Goal: Task Accomplishment & Management: Use online tool/utility

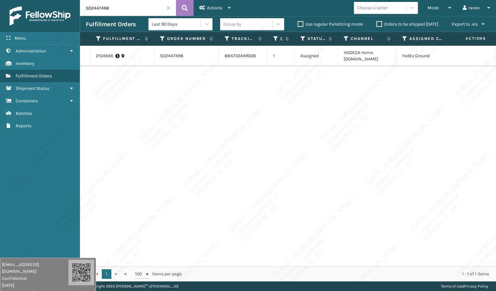
click at [169, 7] on span at bounding box center [168, 8] width 4 height 4
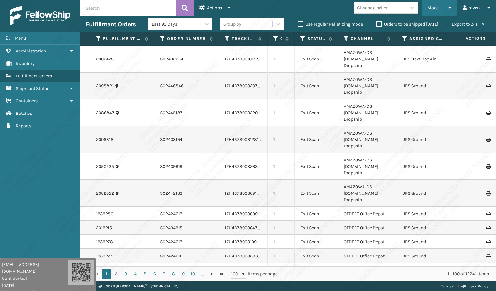
click at [439, 6] on div "Mode" at bounding box center [439, 8] width 24 height 16
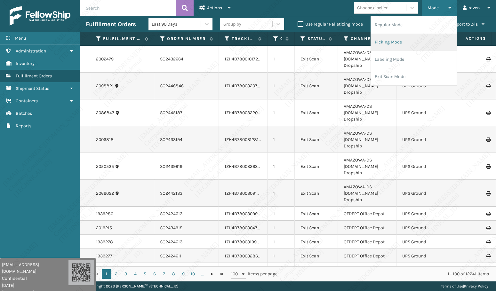
click at [397, 38] on li "Picking Mode" at bounding box center [414, 42] width 86 height 17
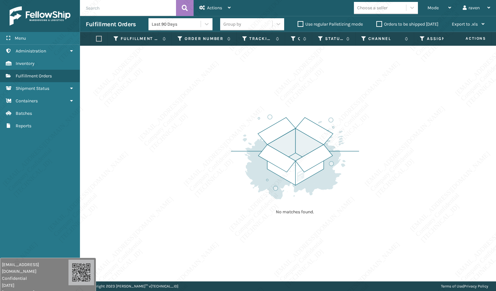
click at [421, 5] on div "Choose a seller" at bounding box center [388, 8] width 68 height 12
click at [434, 6] on span "Mode" at bounding box center [432, 7] width 11 height 5
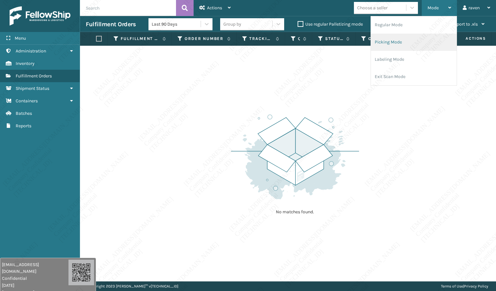
click at [400, 42] on li "Picking Mode" at bounding box center [414, 42] width 86 height 17
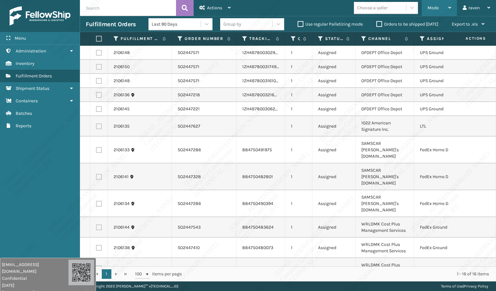
click at [435, 7] on span "Mode" at bounding box center [432, 7] width 11 height 5
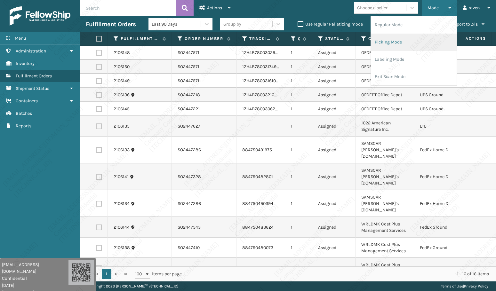
click at [417, 40] on li "Picking Mode" at bounding box center [414, 42] width 86 height 17
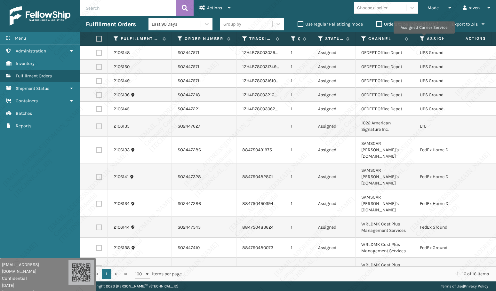
drag, startPoint x: 424, startPoint y: 38, endPoint x: 423, endPoint y: 42, distance: 3.9
click at [424, 38] on icon at bounding box center [422, 39] width 5 height 6
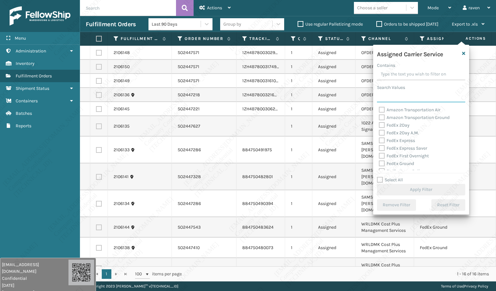
click at [402, 97] on input "Search Values" at bounding box center [421, 97] width 88 height 12
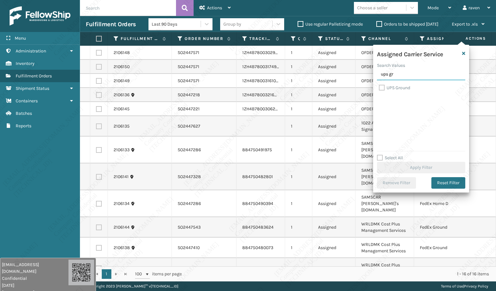
type input "ups gr"
click at [402, 89] on label "UPS Ground" at bounding box center [394, 87] width 31 height 5
click at [379, 88] on input "UPS Ground" at bounding box center [379, 86] width 0 height 4
checkbox input "true"
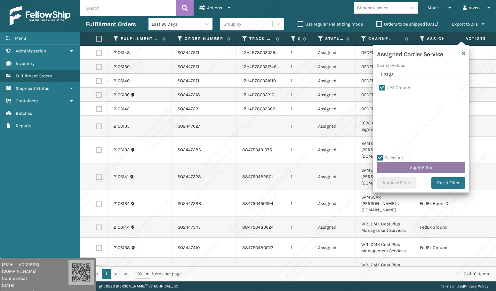
click at [426, 166] on button "Apply Filter" at bounding box center [421, 168] width 88 height 12
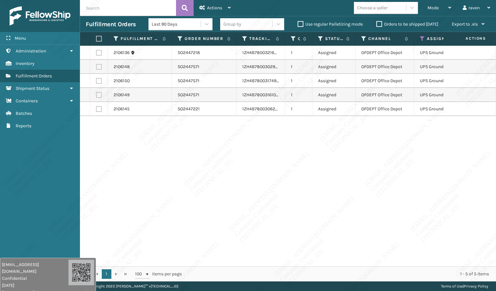
click at [97, 39] on label at bounding box center [98, 39] width 4 height 6
click at [96, 39] on input "checkbox" at bounding box center [96, 39] width 0 height 4
checkbox input "true"
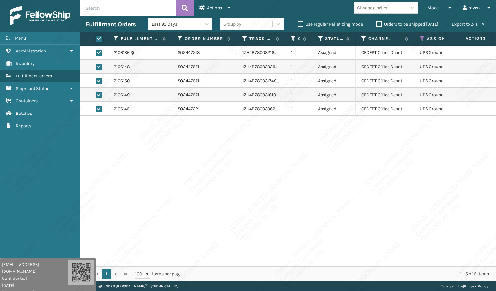
checkbox input "true"
click at [212, 14] on div "Actions" at bounding box center [214, 8] width 31 height 16
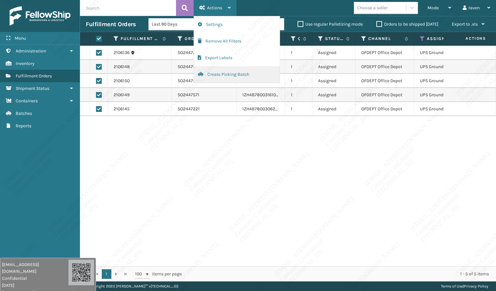
click at [219, 76] on button "Create Picking Batch" at bounding box center [237, 74] width 86 height 17
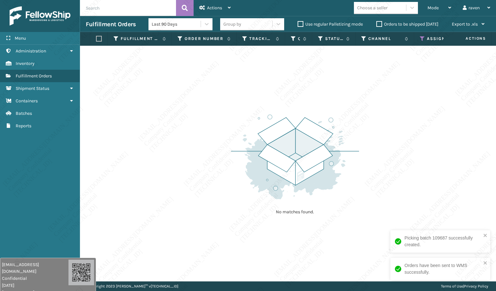
click at [418, 36] on th "Assigned Carrier Service" at bounding box center [444, 39] width 61 height 14
click at [420, 36] on icon at bounding box center [422, 39] width 5 height 6
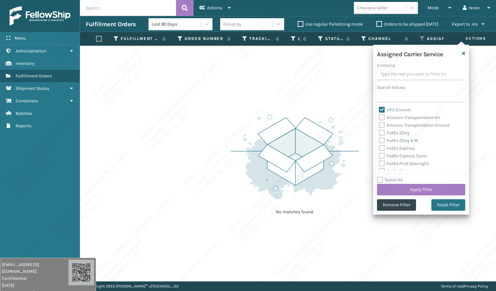
click at [390, 109] on label "UPS Ground" at bounding box center [394, 109] width 31 height 5
click at [379, 109] on input "UPS Ground" at bounding box center [379, 108] width 0 height 4
checkbox input "false"
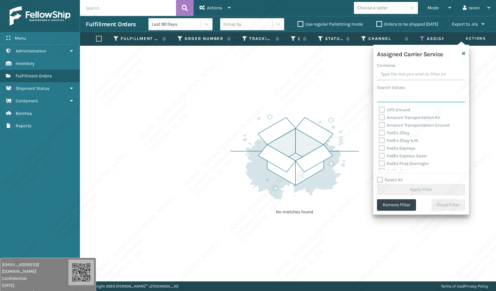
click at [400, 97] on input "Search Values" at bounding box center [421, 97] width 88 height 12
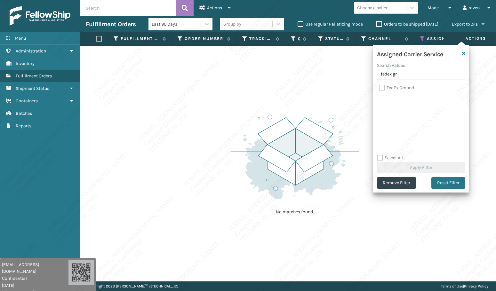
type input "fedex gr"
click at [402, 85] on label "FedEx Ground" at bounding box center [396, 87] width 35 height 5
click at [379, 85] on input "FedEx Ground" at bounding box center [379, 86] width 0 height 4
checkbox input "true"
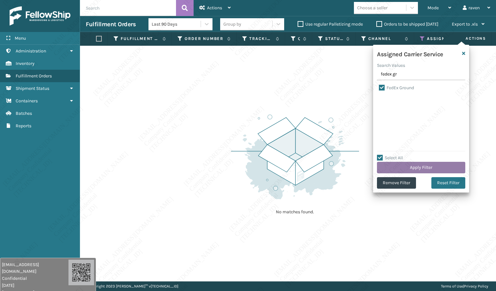
click at [431, 166] on button "Apply Filter" at bounding box center [421, 168] width 88 height 12
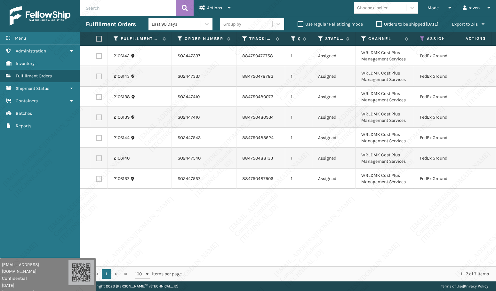
click at [99, 37] on label at bounding box center [98, 39] width 4 height 6
click at [96, 37] on input "checkbox" at bounding box center [96, 39] width 0 height 4
checkbox input "true"
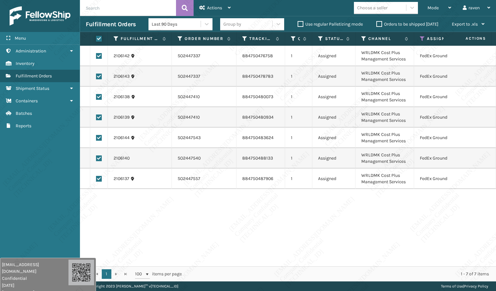
checkbox input "true"
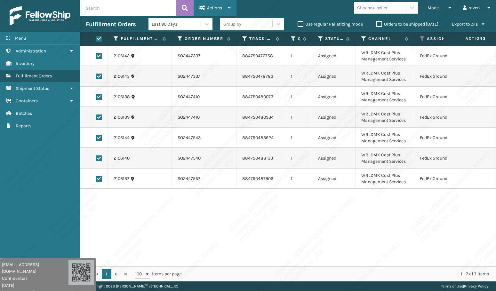
click at [212, 9] on span "Actions" at bounding box center [214, 7] width 15 height 5
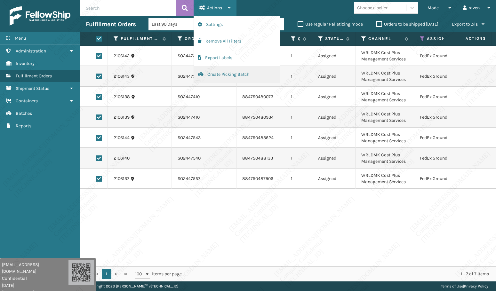
click at [227, 74] on button "Create Picking Batch" at bounding box center [237, 74] width 86 height 17
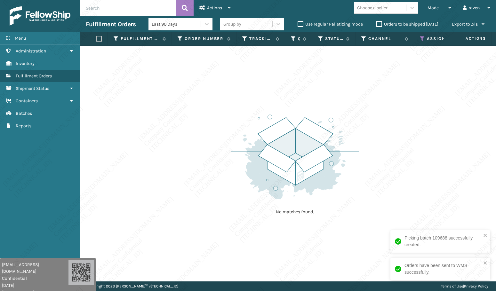
click at [424, 39] on icon at bounding box center [422, 39] width 5 height 6
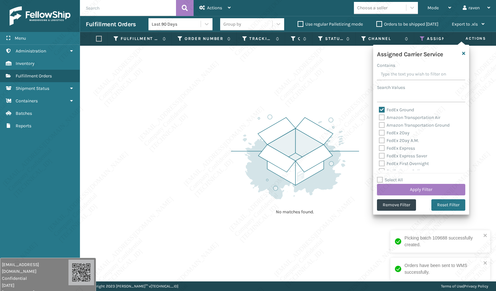
click at [405, 109] on label "FedEx Ground" at bounding box center [396, 109] width 35 height 5
click at [379, 109] on input "FedEx Ground" at bounding box center [379, 108] width 0 height 4
checkbox input "false"
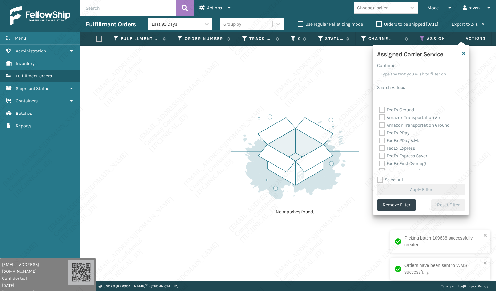
click at [407, 99] on input "Search Values" at bounding box center [421, 97] width 88 height 12
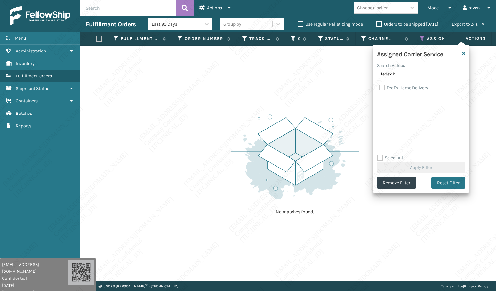
type input "fedex h"
click at [400, 89] on label "FedEx Home Delivery" at bounding box center [403, 87] width 49 height 5
click at [379, 88] on input "FedEx Home Delivery" at bounding box center [379, 86] width 0 height 4
checkbox input "true"
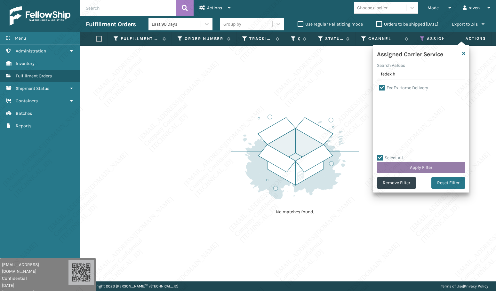
click at [416, 165] on button "Apply Filter" at bounding box center [421, 168] width 88 height 12
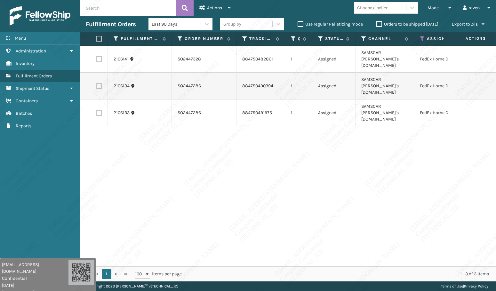
click at [97, 37] on label at bounding box center [98, 39] width 4 height 6
click at [96, 37] on input "checkbox" at bounding box center [96, 39] width 0 height 4
checkbox input "true"
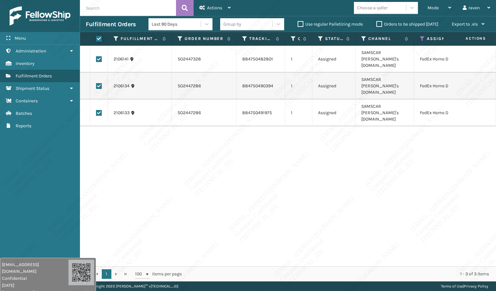
checkbox input "true"
click at [226, 10] on div "Actions" at bounding box center [214, 8] width 31 height 16
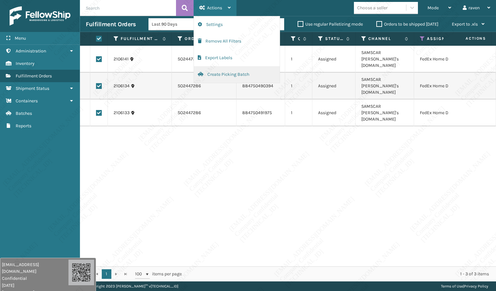
click at [209, 76] on button "Create Picking Batch" at bounding box center [237, 74] width 86 height 17
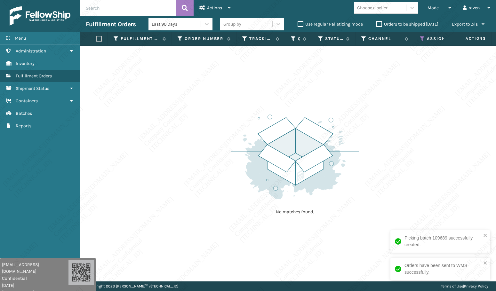
click at [423, 37] on icon at bounding box center [422, 39] width 5 height 6
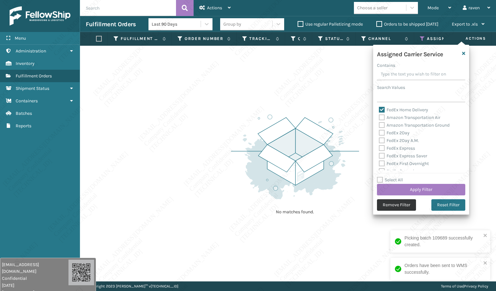
click at [399, 205] on button "Remove Filter" at bounding box center [396, 205] width 39 height 12
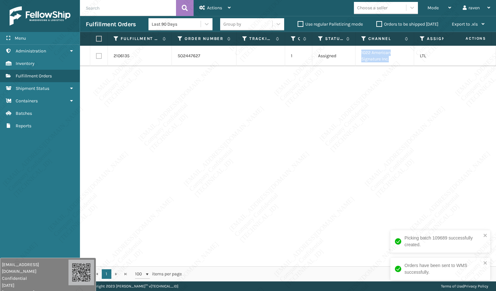
drag, startPoint x: 392, startPoint y: 60, endPoint x: 360, endPoint y: 53, distance: 32.3
click at [360, 53] on td "1022 American Signature Inc." at bounding box center [384, 56] width 59 height 20
copy td "1022 American Signature Inc."
click at [100, 38] on label at bounding box center [98, 39] width 4 height 6
click at [96, 38] on input "checkbox" at bounding box center [96, 39] width 0 height 4
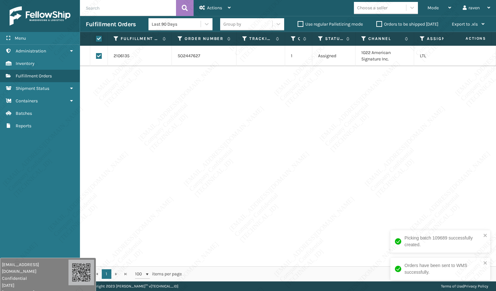
checkbox input "true"
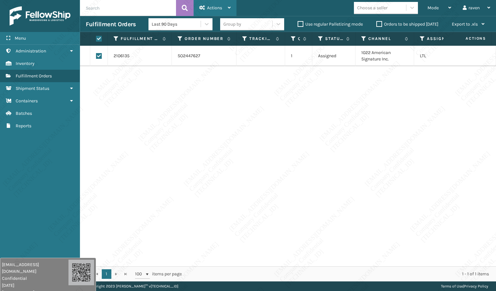
click at [218, 9] on span "Actions" at bounding box center [214, 7] width 15 height 5
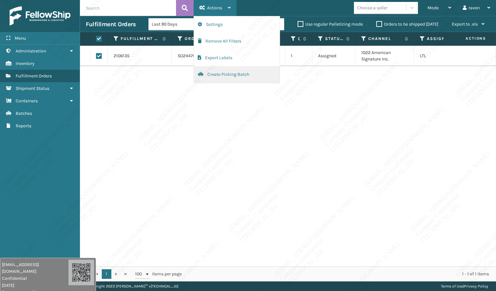
click at [228, 73] on button "Create Picking Batch" at bounding box center [237, 74] width 86 height 17
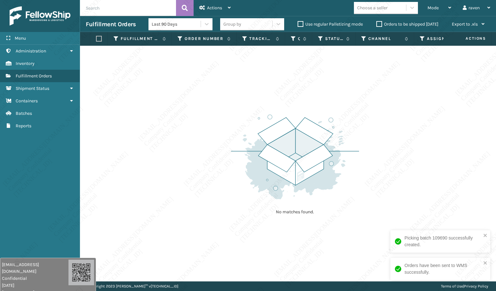
drag, startPoint x: 338, startPoint y: 122, endPoint x: 349, endPoint y: 115, distance: 13.4
click at [338, 122] on img at bounding box center [295, 157] width 128 height 89
click at [210, 113] on div "No matches found." at bounding box center [288, 164] width 416 height 236
click at [207, 172] on div "No matches found." at bounding box center [288, 164] width 416 height 236
click at [324, 153] on img at bounding box center [295, 157] width 128 height 89
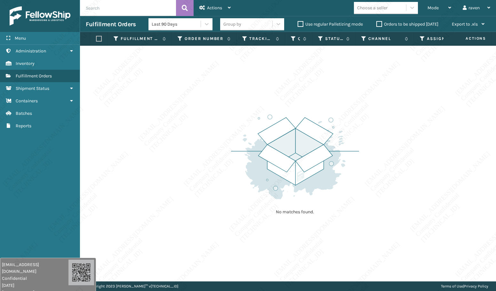
click at [377, 110] on div "No matches found." at bounding box center [288, 164] width 416 height 236
click at [431, 7] on span "Mode" at bounding box center [432, 7] width 11 height 5
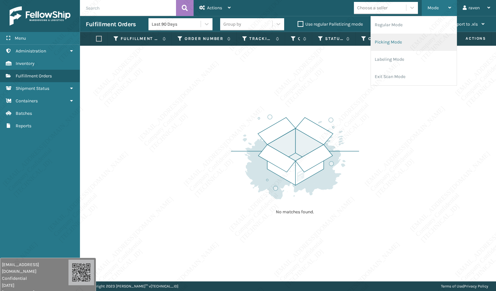
click at [381, 46] on li "Picking Mode" at bounding box center [414, 42] width 86 height 17
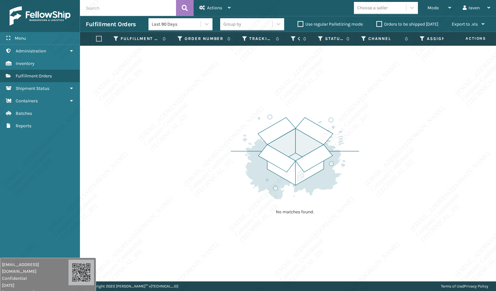
click at [353, 111] on div "No matches found." at bounding box center [295, 164] width 128 height 118
click at [202, 132] on div "No matches found." at bounding box center [288, 164] width 416 height 236
click at [436, 1] on div "Mode" at bounding box center [439, 8] width 24 height 16
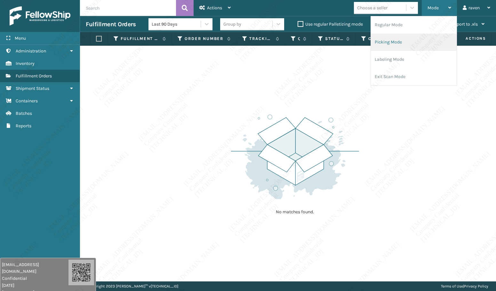
click at [416, 44] on li "Picking Mode" at bounding box center [414, 42] width 86 height 17
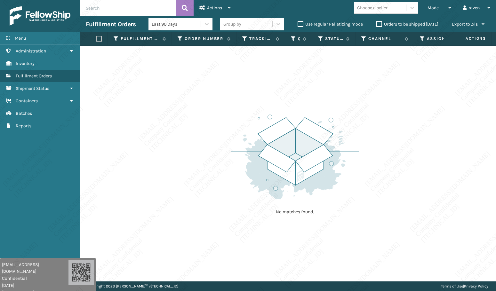
click at [342, 162] on img at bounding box center [295, 157] width 128 height 89
click at [331, 179] on img at bounding box center [295, 157] width 128 height 89
click at [428, 6] on span "Mode" at bounding box center [432, 7] width 11 height 5
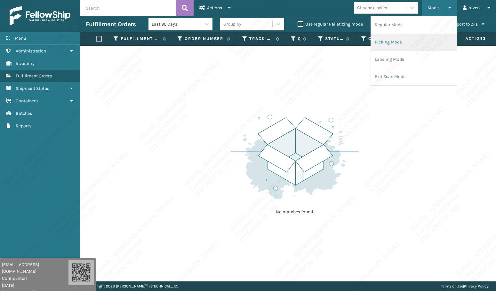
click at [398, 39] on li "Picking Mode" at bounding box center [414, 42] width 86 height 17
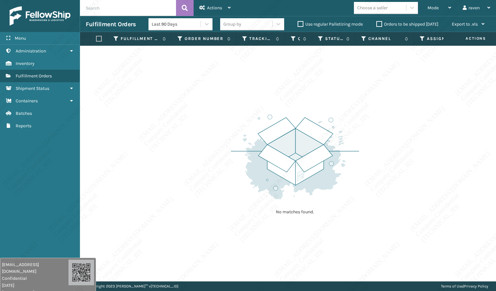
click at [212, 111] on div "No matches found." at bounding box center [288, 164] width 416 height 236
click at [227, 2] on div "Actions" at bounding box center [214, 8] width 31 height 16
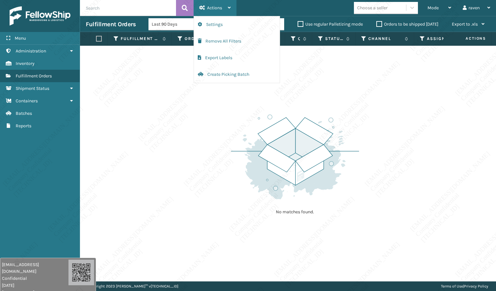
click at [228, 1] on div "Actions" at bounding box center [214, 8] width 31 height 16
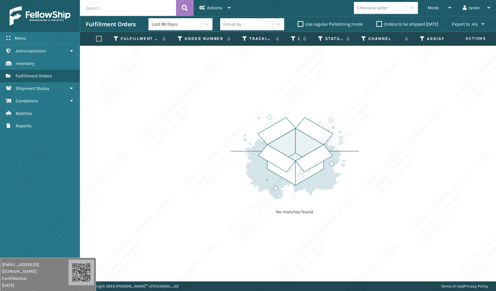
click at [240, 0] on div "Mode Regular Mode Picking Mode Labeling Mode Exit Scan Mode Choose a seller rav…" at bounding box center [366, 8] width 260 height 16
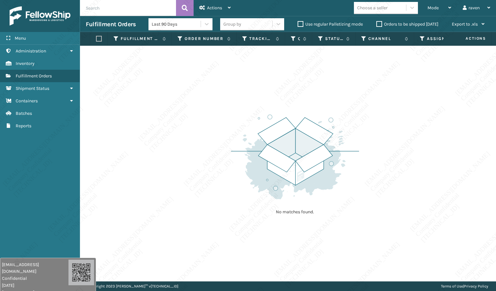
click at [240, 1] on div "Mode Regular Mode Picking Mode Labeling Mode Exit Scan Mode Choose a seller rav…" at bounding box center [366, 8] width 260 height 16
click at [239, 6] on div "Mode Regular Mode Picking Mode Labeling Mode Exit Scan Mode Choose a seller rav…" at bounding box center [366, 8] width 260 height 16
click at [239, 7] on div "Mode Regular Mode Picking Mode Labeling Mode Exit Scan Mode Choose a seller rav…" at bounding box center [366, 8] width 260 height 16
click at [182, 103] on div "No matches found." at bounding box center [288, 164] width 416 height 236
click at [194, 84] on div "No matches found." at bounding box center [288, 164] width 416 height 236
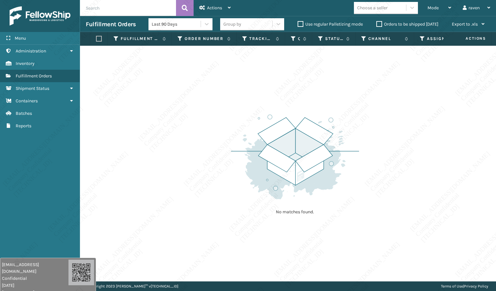
click at [194, 84] on div "No matches found." at bounding box center [288, 164] width 416 height 236
drag, startPoint x: 188, startPoint y: 88, endPoint x: 190, endPoint y: 95, distance: 7.3
click at [190, 95] on div "No matches found." at bounding box center [288, 164] width 416 height 236
click at [186, 94] on div "No matches found." at bounding box center [288, 164] width 416 height 236
click at [190, 85] on div "No matches found." at bounding box center [288, 164] width 416 height 236
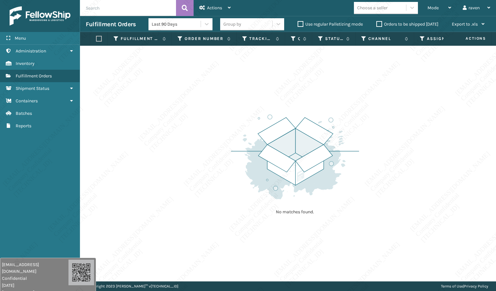
click at [192, 86] on div "No matches found." at bounding box center [288, 164] width 416 height 236
click at [193, 86] on div "No matches found." at bounding box center [288, 164] width 416 height 236
drag, startPoint x: 195, startPoint y: 86, endPoint x: 195, endPoint y: 92, distance: 6.1
click at [195, 86] on div "No matches found." at bounding box center [288, 164] width 416 height 236
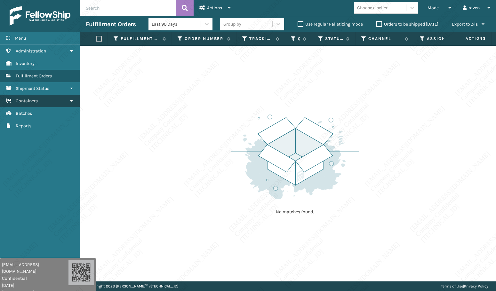
drag, startPoint x: 145, startPoint y: 162, endPoint x: 0, endPoint y: 103, distance: 156.4
click at [104, 145] on div "No matches found." at bounding box center [288, 164] width 416 height 236
click at [397, 219] on div "No matches found." at bounding box center [288, 164] width 416 height 236
click at [344, 238] on div "No matches found." at bounding box center [288, 164] width 416 height 236
click at [183, 173] on div "No matches found." at bounding box center [288, 164] width 416 height 236
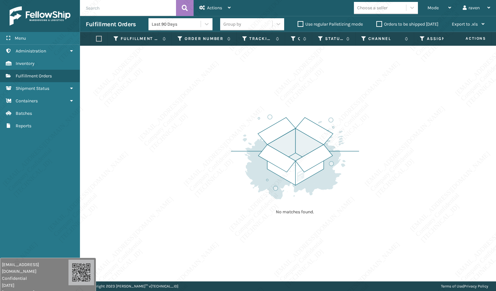
click at [168, 191] on div "No matches found." at bounding box center [288, 164] width 416 height 236
click at [192, 208] on div "No matches found." at bounding box center [288, 164] width 416 height 236
click at [189, 210] on div "No matches found." at bounding box center [288, 164] width 416 height 236
click at [167, 221] on div "No matches found." at bounding box center [288, 164] width 416 height 236
click at [167, 222] on div "No matches found." at bounding box center [288, 164] width 416 height 236
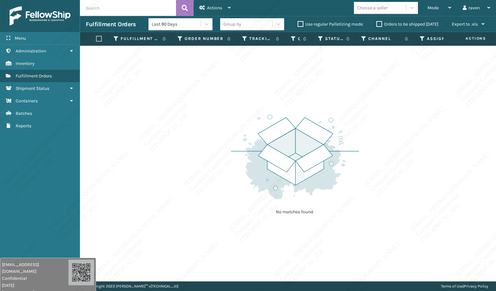
click at [167, 222] on div "No matches found." at bounding box center [288, 164] width 416 height 236
click at [168, 222] on div "No matches found." at bounding box center [288, 164] width 416 height 236
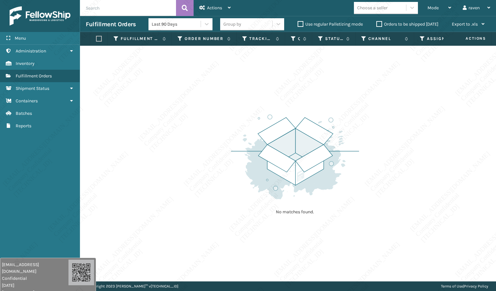
click at [168, 222] on div "No matches found." at bounding box center [288, 164] width 416 height 236
click at [168, 210] on div "No matches found." at bounding box center [288, 164] width 416 height 236
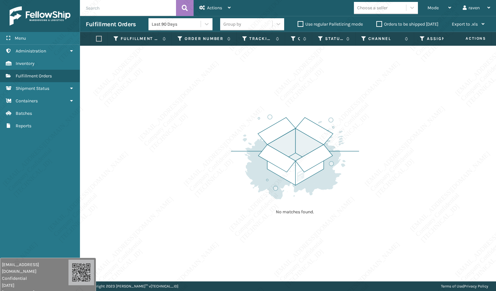
click at [169, 210] on div "No matches found." at bounding box center [288, 164] width 416 height 236
click at [170, 208] on div "No matches found." at bounding box center [288, 164] width 416 height 236
click at [172, 197] on div "No matches found." at bounding box center [288, 164] width 416 height 236
click at [173, 194] on div "No matches found." at bounding box center [288, 164] width 416 height 236
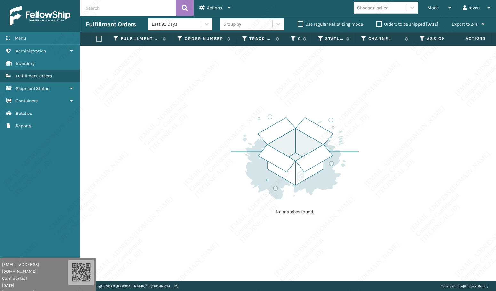
click at [174, 194] on div "No matches found." at bounding box center [288, 164] width 416 height 236
click at [175, 194] on div "No matches found." at bounding box center [288, 164] width 416 height 236
click at [176, 195] on div "No matches found." at bounding box center [288, 164] width 416 height 236
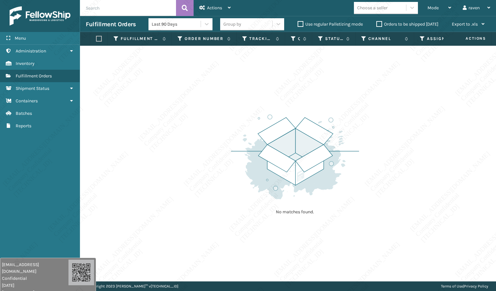
click at [176, 195] on div "No matches found." at bounding box center [288, 164] width 416 height 236
click at [179, 206] on div "No matches found." at bounding box center [288, 164] width 416 height 236
click at [180, 207] on div "No matches found." at bounding box center [288, 164] width 416 height 236
click at [183, 205] on div "No matches found." at bounding box center [288, 164] width 416 height 236
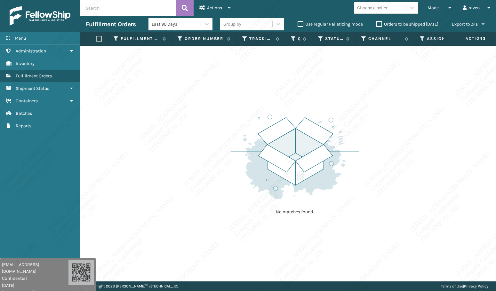
click at [183, 205] on div "No matches found." at bounding box center [288, 164] width 416 height 236
click at [183, 206] on div "No matches found." at bounding box center [288, 164] width 416 height 236
click at [184, 206] on div "No matches found." at bounding box center [288, 164] width 416 height 236
click at [184, 205] on div "No matches found." at bounding box center [288, 164] width 416 height 236
drag, startPoint x: 184, startPoint y: 206, endPoint x: 188, endPoint y: 210, distance: 5.7
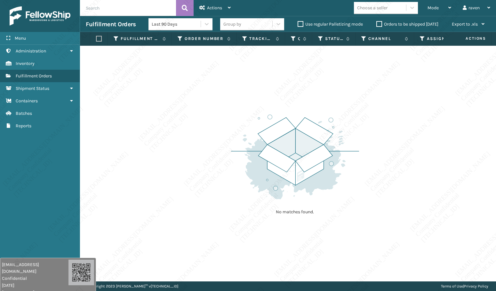
click at [188, 211] on div "No matches found." at bounding box center [288, 164] width 416 height 236
click at [189, 211] on div "No matches found." at bounding box center [288, 164] width 416 height 236
click at [190, 212] on div "No matches found." at bounding box center [288, 164] width 416 height 236
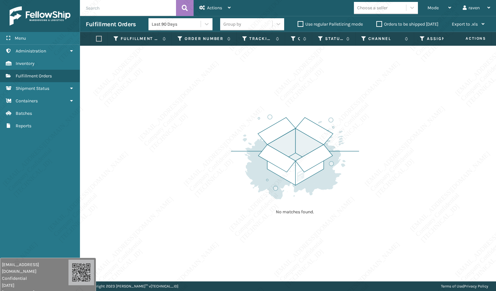
click at [190, 211] on div "No matches found." at bounding box center [288, 164] width 416 height 236
click at [191, 212] on div "No matches found." at bounding box center [288, 164] width 416 height 236
click at [191, 213] on div "No matches found." at bounding box center [288, 164] width 416 height 236
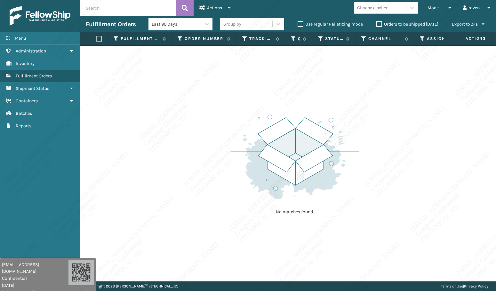
click at [192, 213] on div "No matches found." at bounding box center [288, 164] width 416 height 236
click at [192, 214] on div "No matches found." at bounding box center [288, 164] width 416 height 236
click at [193, 215] on div "No matches found." at bounding box center [288, 164] width 416 height 236
click at [436, 11] on div "Mode" at bounding box center [439, 8] width 24 height 16
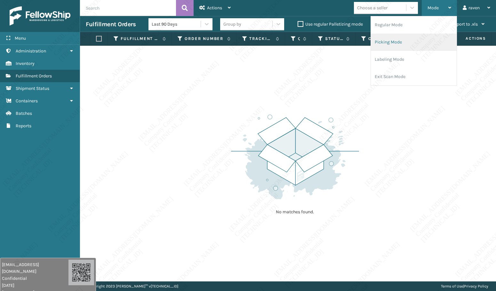
click at [394, 44] on li "Picking Mode" at bounding box center [414, 42] width 86 height 17
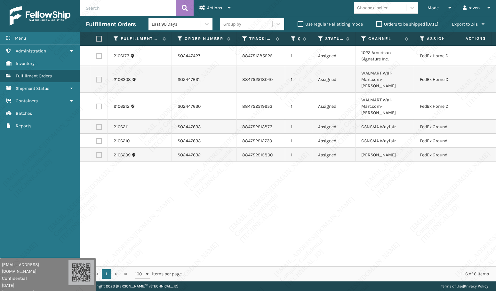
click at [430, 197] on div "2106173 SO2447427 884751285525 1 Assigned 1022 American Signature Inc. FedEx Ho…" at bounding box center [288, 156] width 416 height 221
click at [421, 37] on icon at bounding box center [422, 39] width 5 height 6
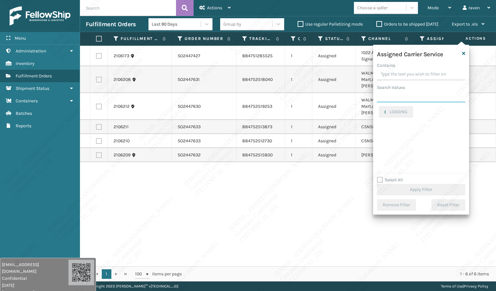
click at [398, 94] on input "Search Values" at bounding box center [421, 97] width 88 height 12
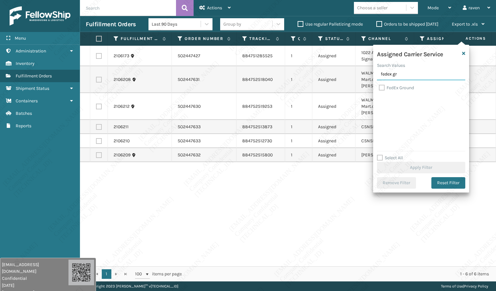
type input "fedex gr"
click at [402, 87] on label "FedEx Ground" at bounding box center [396, 87] width 35 height 5
click at [379, 87] on input "FedEx Ground" at bounding box center [379, 86] width 0 height 4
checkbox input "true"
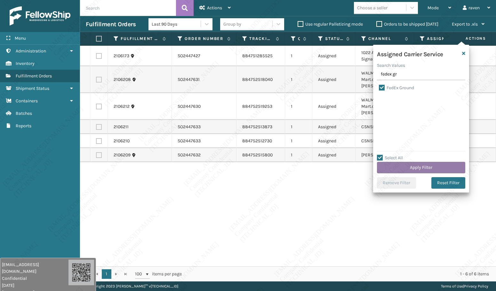
click at [415, 166] on button "Apply Filter" at bounding box center [421, 168] width 88 height 12
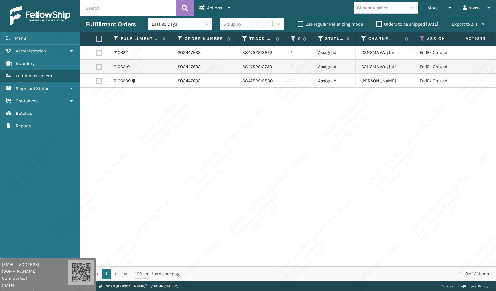
click at [98, 37] on label at bounding box center [98, 39] width 4 height 6
click at [96, 37] on input "checkbox" at bounding box center [96, 39] width 0 height 4
checkbox input "true"
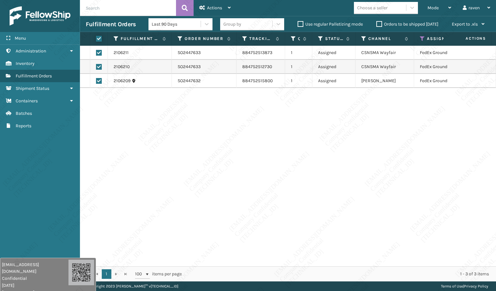
checkbox input "true"
click at [217, 8] on span "Actions" at bounding box center [214, 7] width 15 height 5
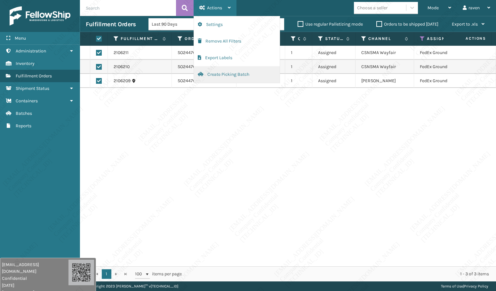
click at [211, 76] on button "Create Picking Batch" at bounding box center [237, 74] width 86 height 17
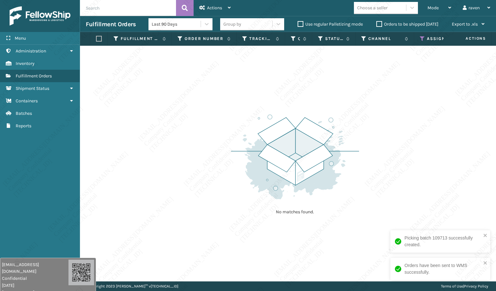
click at [420, 38] on icon at bounding box center [422, 39] width 5 height 6
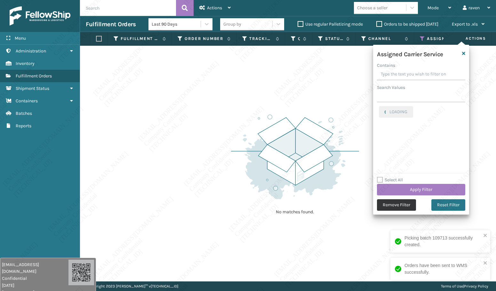
click at [400, 203] on button "Remove Filter" at bounding box center [396, 205] width 39 height 12
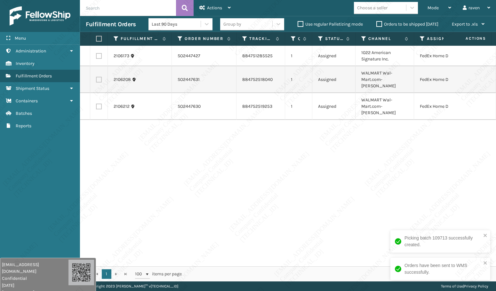
click at [100, 37] on label at bounding box center [98, 39] width 4 height 6
click at [96, 37] on input "checkbox" at bounding box center [96, 39] width 0 height 4
checkbox input "true"
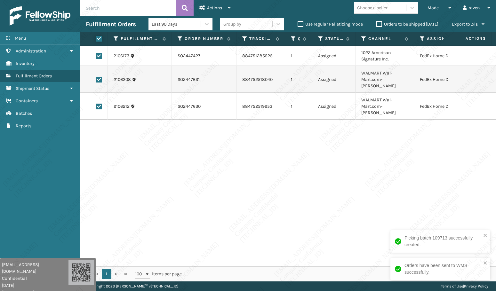
checkbox input "true"
click at [215, 8] on span "Actions" at bounding box center [214, 7] width 15 height 5
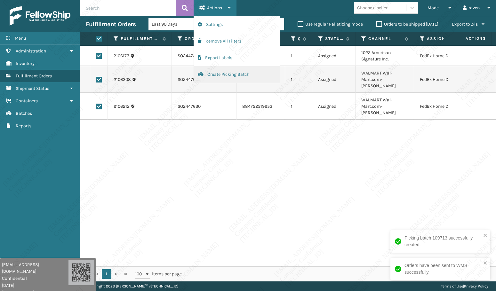
click at [215, 74] on button "Create Picking Batch" at bounding box center [237, 74] width 86 height 17
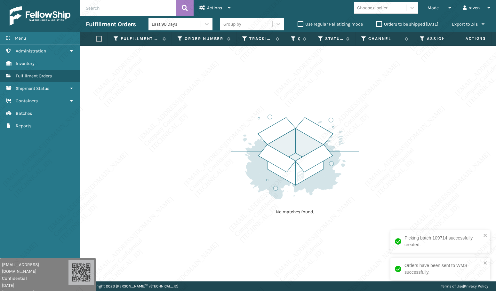
click at [444, 181] on div "No matches found." at bounding box center [288, 164] width 416 height 236
click at [431, 11] on div "Mode" at bounding box center [439, 8] width 24 height 16
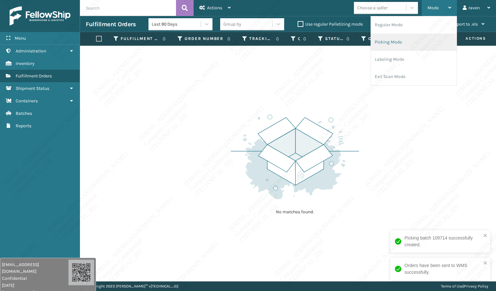
click at [410, 42] on li "Picking Mode" at bounding box center [414, 42] width 86 height 17
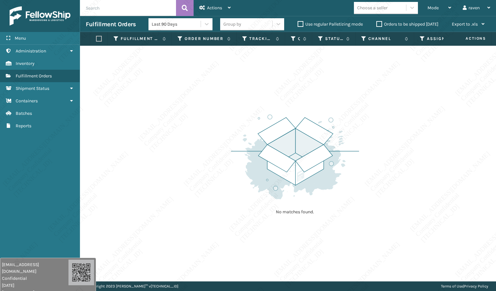
click at [176, 138] on div "No matches found." at bounding box center [288, 164] width 416 height 236
drag, startPoint x: 176, startPoint y: 138, endPoint x: 180, endPoint y: 137, distance: 3.7
click at [178, 138] on div "No matches found." at bounding box center [288, 164] width 416 height 236
click at [424, 116] on div "No matches found." at bounding box center [288, 164] width 416 height 236
click at [438, 55] on div "No matches found." at bounding box center [288, 164] width 416 height 236
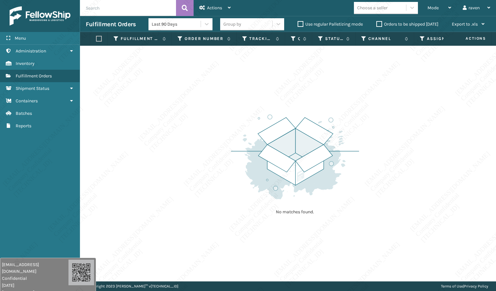
click at [352, 160] on img at bounding box center [295, 157] width 128 height 89
click at [429, 9] on span "Mode" at bounding box center [432, 7] width 11 height 5
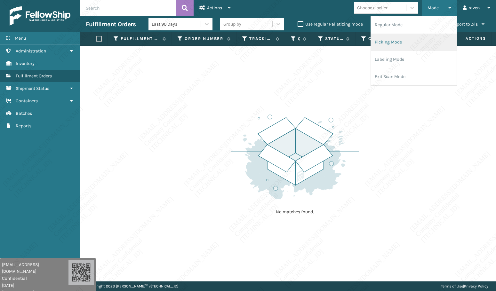
click at [395, 37] on li "Picking Mode" at bounding box center [414, 42] width 86 height 17
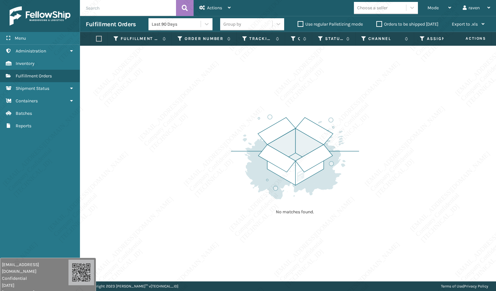
drag, startPoint x: 209, startPoint y: 130, endPoint x: 95, endPoint y: 21, distance: 157.3
click at [207, 128] on div "No matches found." at bounding box center [288, 164] width 416 height 236
click at [440, 10] on div "Mode" at bounding box center [439, 8] width 24 height 16
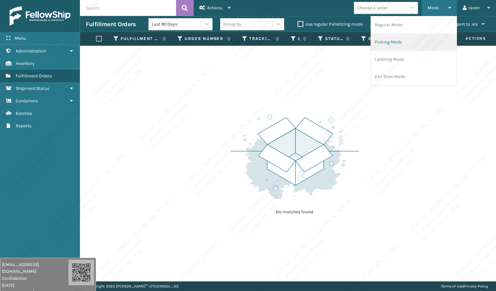
click at [408, 40] on li "Picking Mode" at bounding box center [414, 42] width 86 height 17
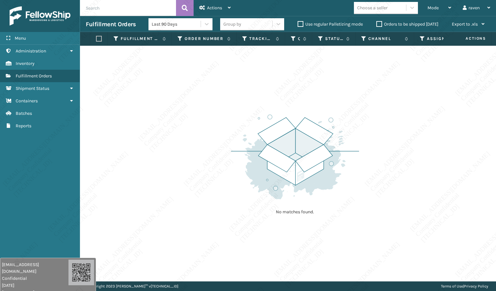
click at [249, 167] on img at bounding box center [295, 157] width 128 height 89
click at [251, 168] on img at bounding box center [295, 157] width 128 height 89
click at [225, 134] on div "No matches found." at bounding box center [288, 164] width 416 height 236
drag, startPoint x: 264, startPoint y: 115, endPoint x: 268, endPoint y: 111, distance: 5.7
click at [264, 116] on img at bounding box center [295, 157] width 128 height 89
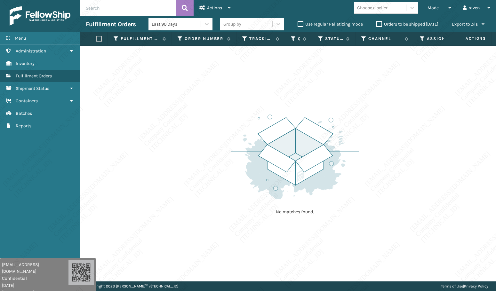
click at [277, 150] on img at bounding box center [295, 157] width 128 height 89
drag, startPoint x: 438, startPoint y: 10, endPoint x: 430, endPoint y: 17, distance: 11.1
click at [438, 10] on span "Mode" at bounding box center [432, 7] width 11 height 5
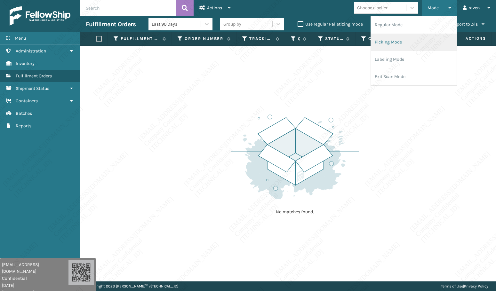
click at [397, 37] on li "Picking Mode" at bounding box center [414, 42] width 86 height 17
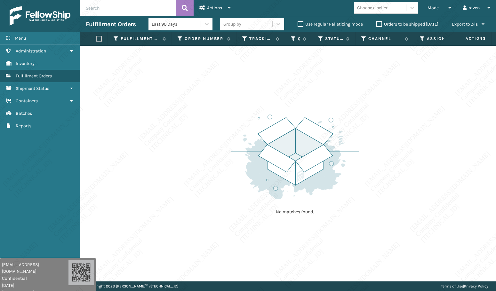
drag, startPoint x: 360, startPoint y: 127, endPoint x: 116, endPoint y: 51, distance: 255.9
click at [357, 127] on div "No matches found." at bounding box center [288, 164] width 416 height 236
click at [214, 110] on div "No matches found." at bounding box center [288, 164] width 416 height 236
click at [211, 113] on div "No matches found." at bounding box center [288, 164] width 416 height 236
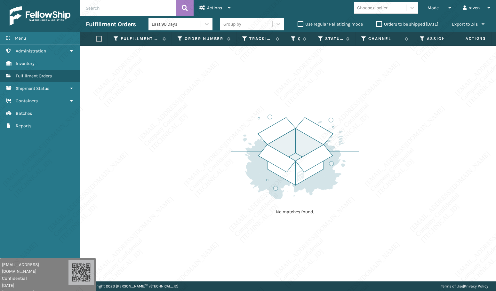
click at [211, 113] on div "No matches found." at bounding box center [288, 164] width 416 height 236
click at [212, 106] on div "No matches found." at bounding box center [288, 164] width 416 height 236
click at [212, 105] on div "No matches found." at bounding box center [288, 164] width 416 height 236
click at [213, 105] on div "No matches found." at bounding box center [288, 164] width 416 height 236
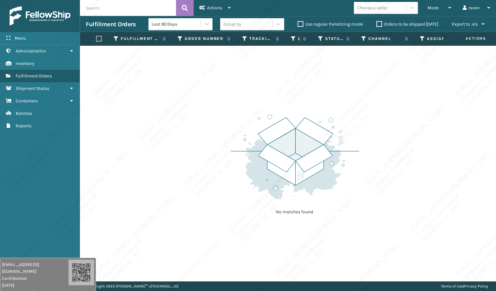
click at [213, 105] on div "No matches found." at bounding box center [288, 164] width 416 height 236
click at [421, 95] on div "No matches found." at bounding box center [288, 164] width 416 height 236
click at [226, 122] on div "No matches found." at bounding box center [288, 164] width 416 height 236
click at [220, 122] on div "No matches found." at bounding box center [288, 164] width 416 height 236
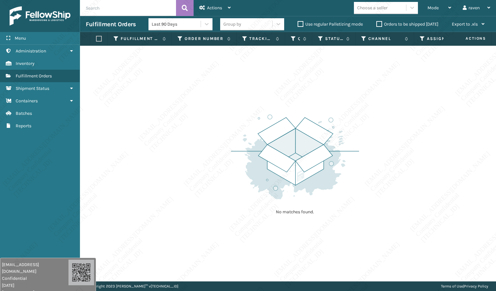
click at [220, 122] on div "No matches found." at bounding box center [288, 164] width 416 height 236
click at [219, 115] on div "No matches found." at bounding box center [288, 164] width 416 height 236
click at [219, 118] on div "No matches found." at bounding box center [288, 164] width 416 height 236
click at [220, 118] on div "No matches found." at bounding box center [288, 164] width 416 height 236
click at [219, 112] on div "No matches found." at bounding box center [288, 164] width 416 height 236
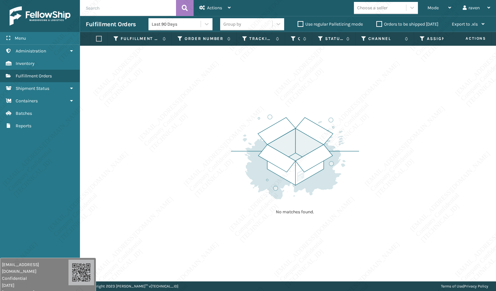
click at [221, 109] on div "No matches found." at bounding box center [288, 164] width 416 height 236
click at [222, 109] on div "No matches found." at bounding box center [288, 164] width 416 height 236
drag, startPoint x: 5, startPoint y: 241, endPoint x: 5, endPoint y: 291, distance: 49.6
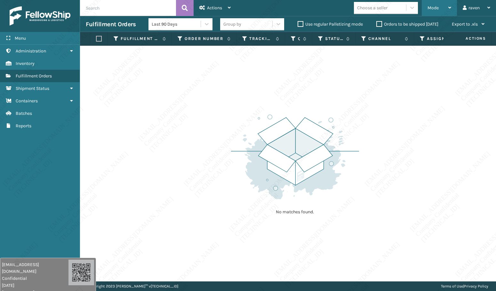
drag, startPoint x: 436, startPoint y: 14, endPoint x: 434, endPoint y: 16, distance: 3.4
click at [436, 14] on div "Mode" at bounding box center [439, 8] width 24 height 16
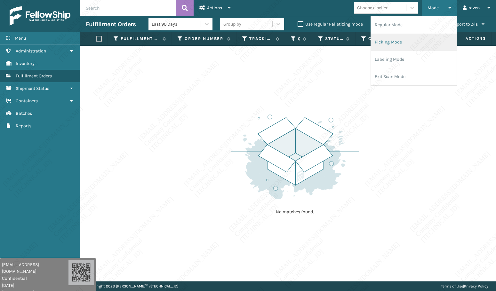
click at [400, 43] on li "Picking Mode" at bounding box center [414, 42] width 86 height 17
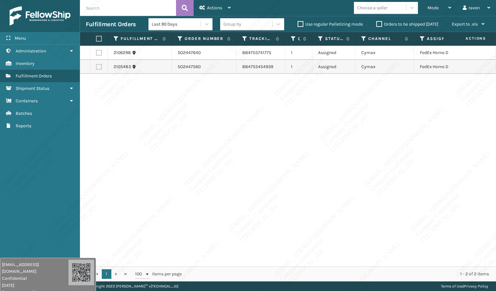
click at [352, 148] on div "2106298 SO2447640 884755741775 1 Assigned Cymax FedEx Home Delivery 2105483 SO2…" at bounding box center [288, 156] width 416 height 221
click at [100, 37] on label at bounding box center [98, 39] width 4 height 6
click at [96, 37] on input "checkbox" at bounding box center [96, 39] width 0 height 4
checkbox input "true"
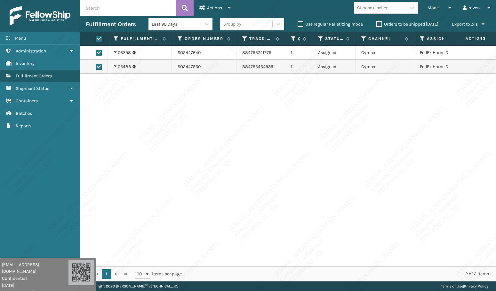
checkbox input "true"
click at [202, 7] on icon at bounding box center [202, 7] width 6 height 4
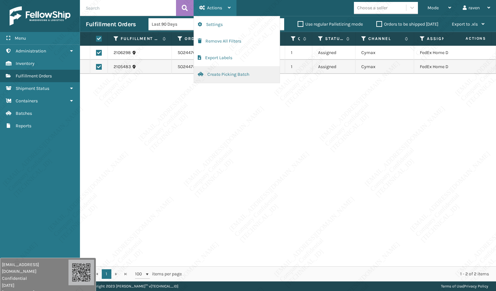
click at [205, 75] on button "Create Picking Batch" at bounding box center [237, 74] width 86 height 17
